Goal: Connect with others: Connect with others

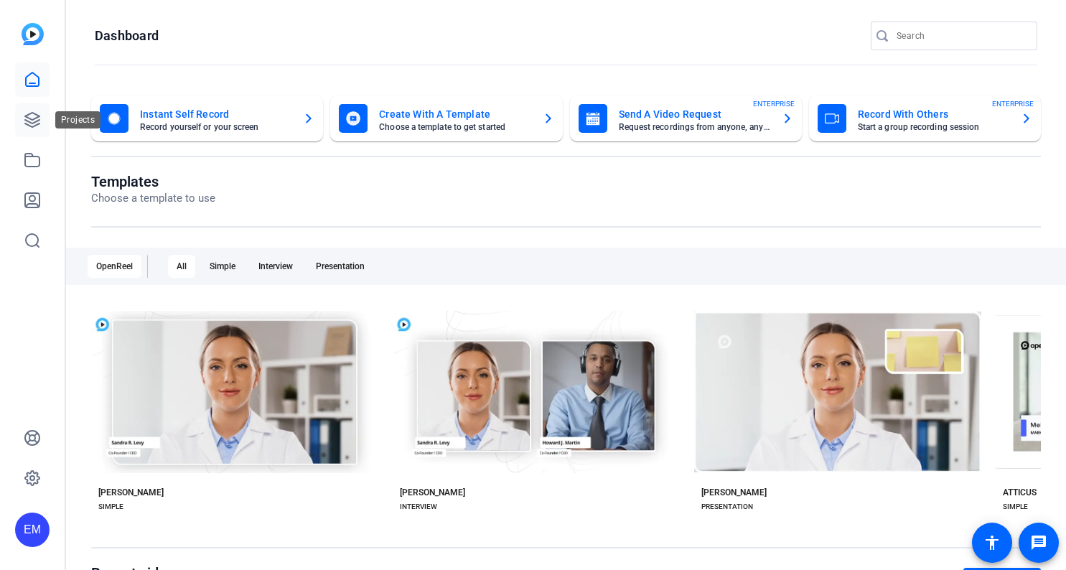
click at [44, 116] on link at bounding box center [32, 120] width 34 height 34
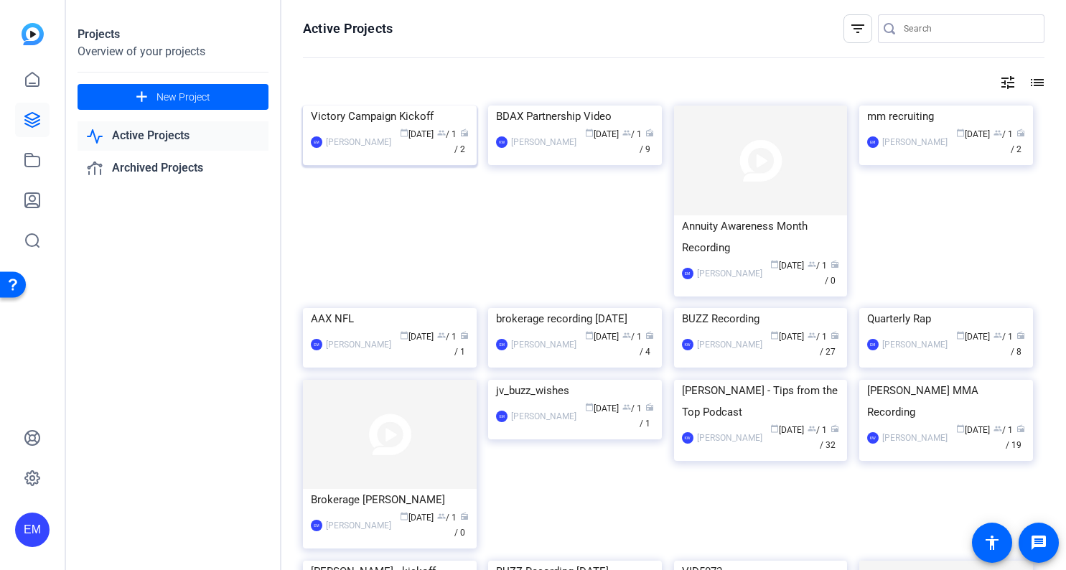
click at [394, 105] on img at bounding box center [390, 105] width 174 height 0
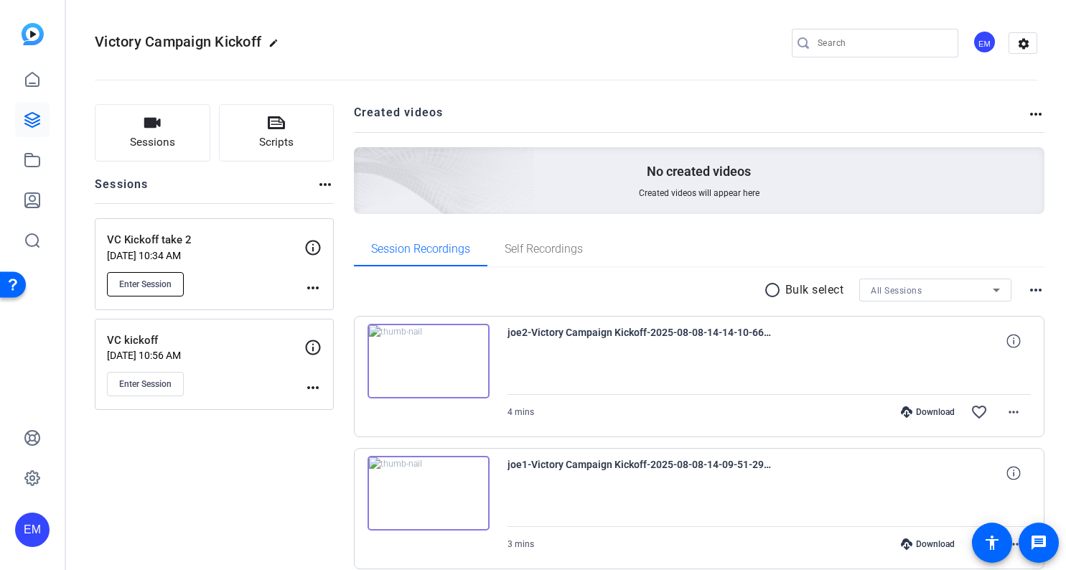
click at [156, 276] on button "Enter Session" at bounding box center [145, 284] width 77 height 24
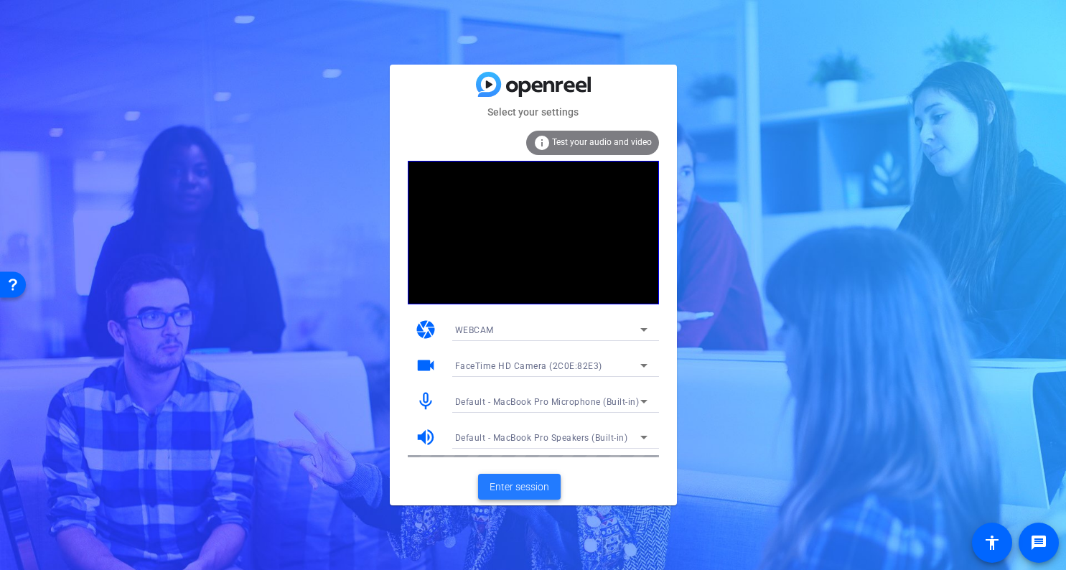
click at [527, 487] on span "Enter session" at bounding box center [519, 486] width 60 height 15
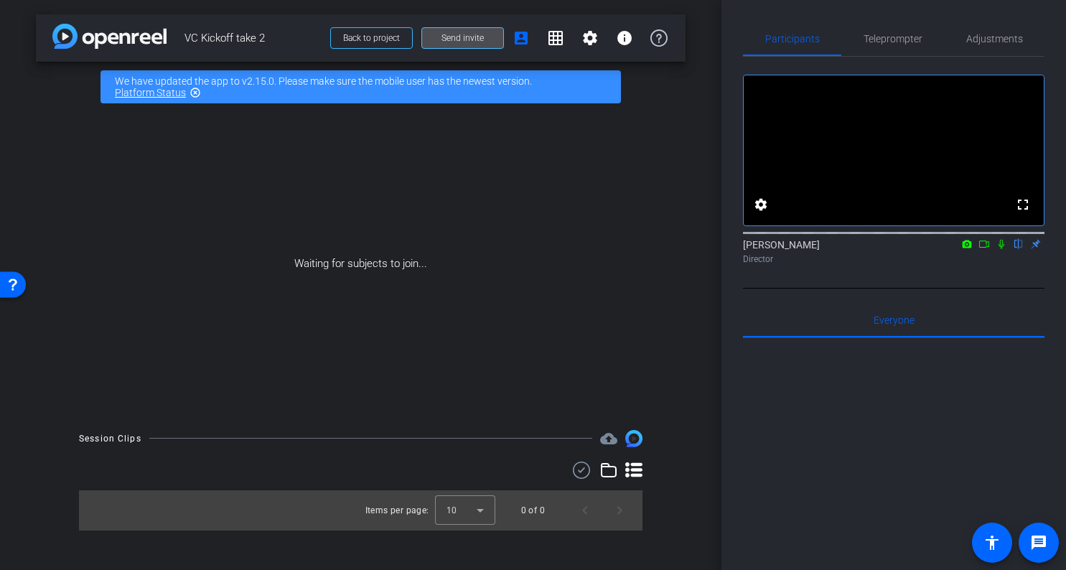
click at [446, 37] on span "Send invite" at bounding box center [462, 37] width 42 height 11
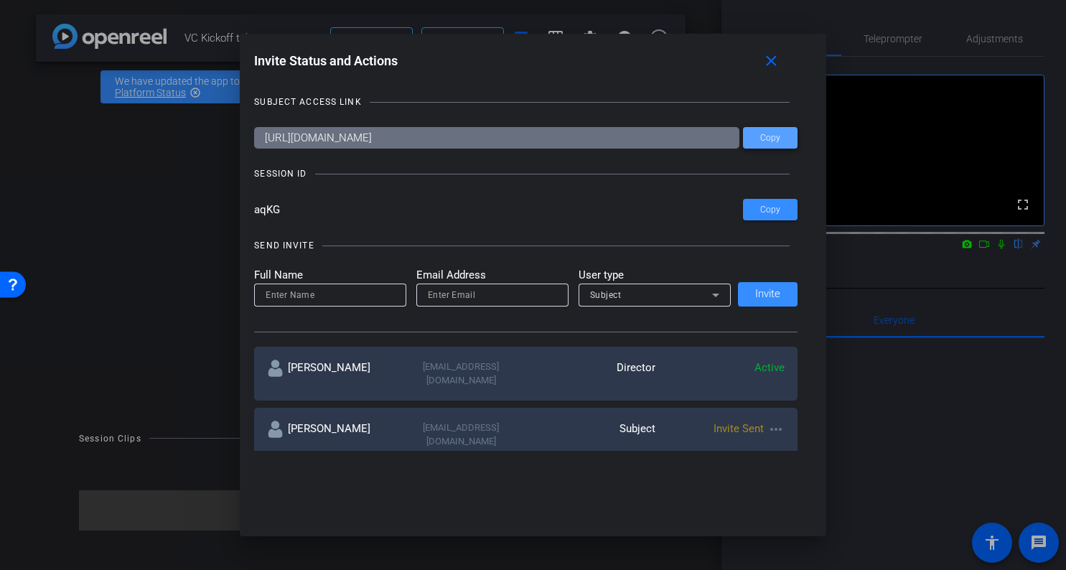
click at [772, 136] on span "Copy" at bounding box center [770, 138] width 20 height 11
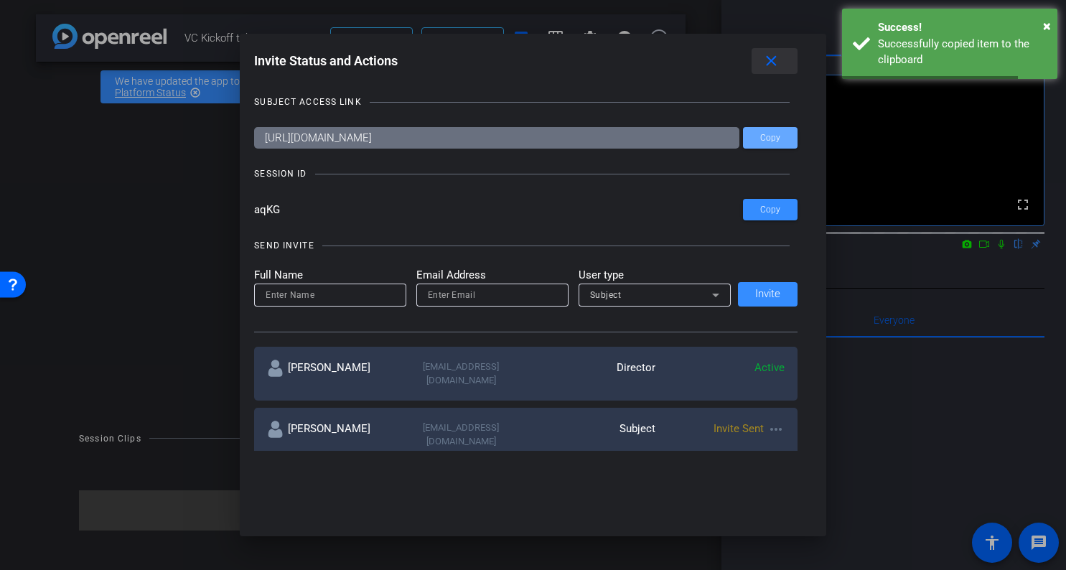
click at [773, 62] on mat-icon "close" at bounding box center [771, 61] width 18 height 18
